Goal: Information Seeking & Learning: Learn about a topic

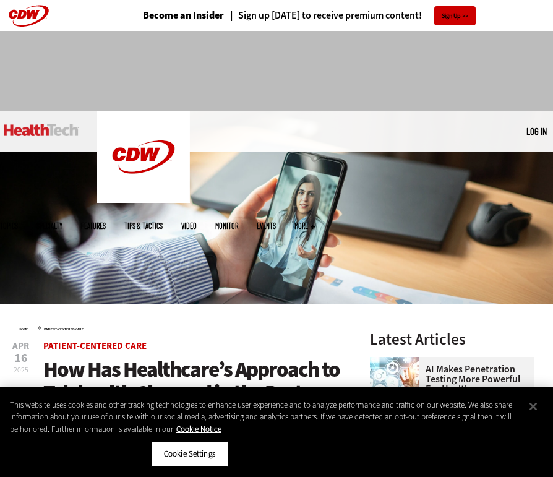
click at [68, 327] on link "Patient-Centered Care" at bounding box center [64, 329] width 40 height 5
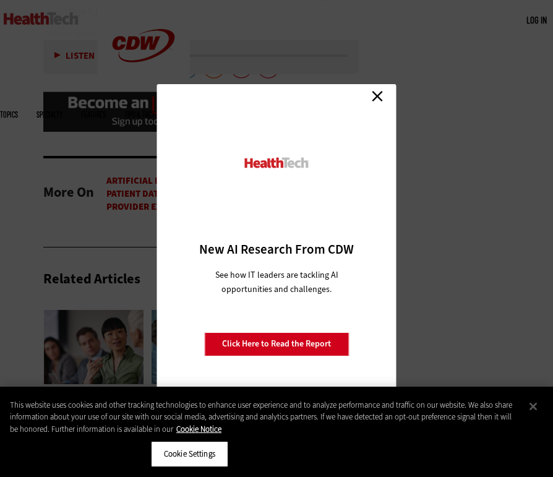
scroll to position [2922, 0]
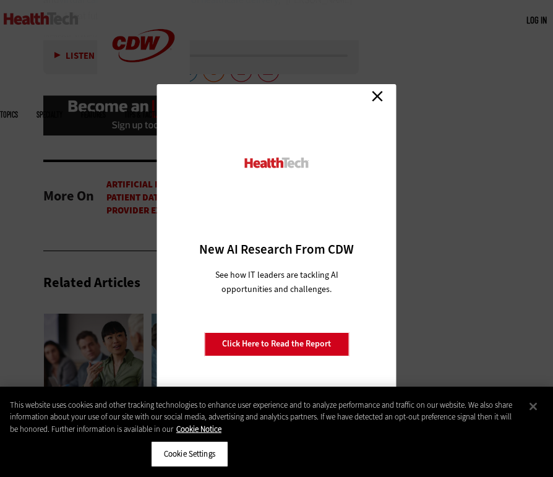
click at [372, 100] on link "Close" at bounding box center [377, 96] width 19 height 19
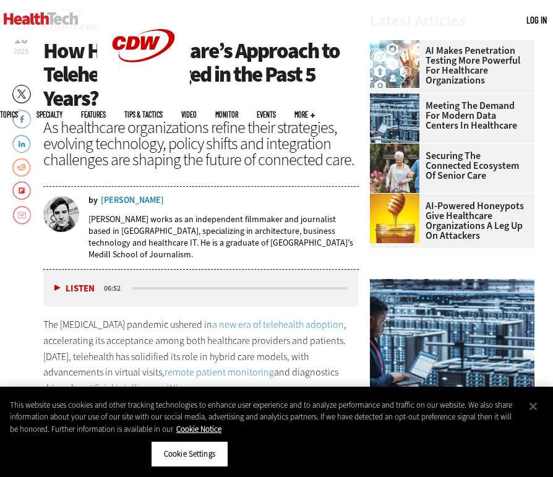
scroll to position [318, 0]
